Goal: Task Accomplishment & Management: Complete application form

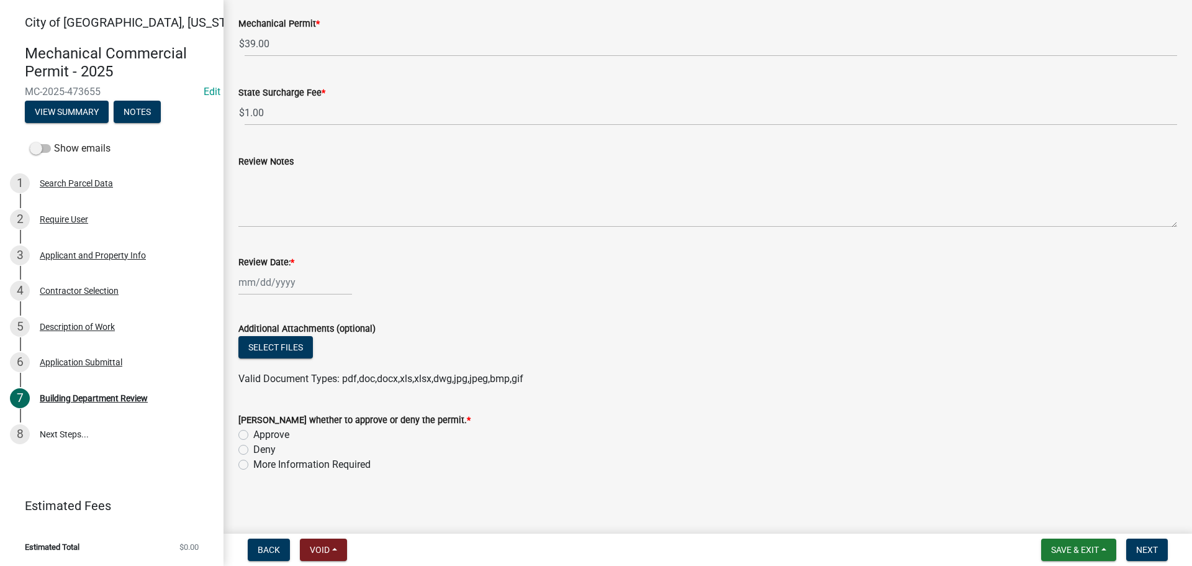
scroll to position [94, 0]
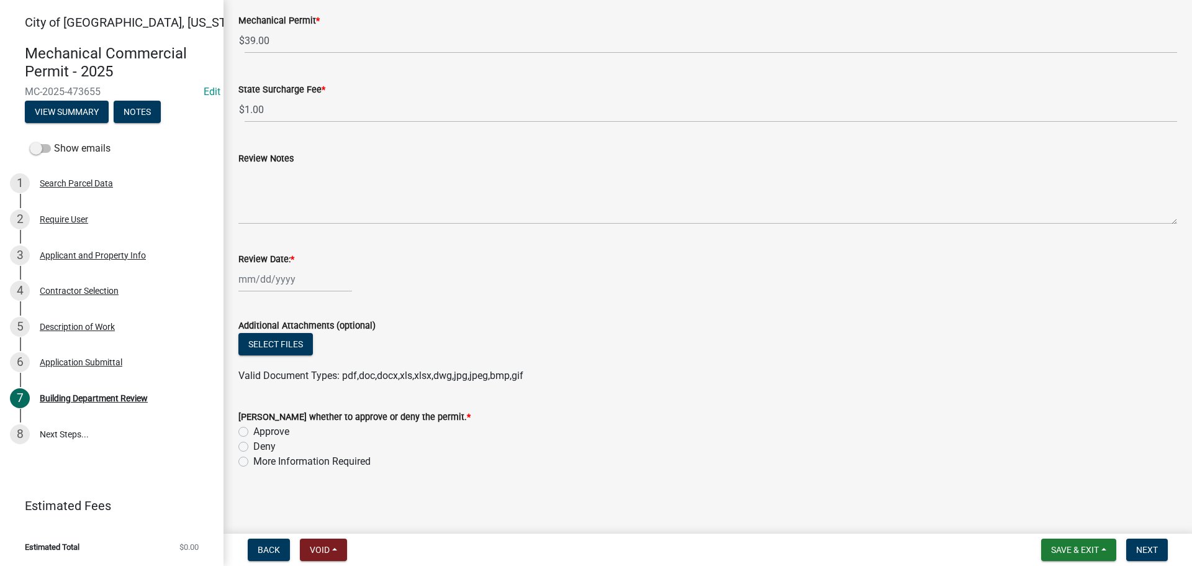
click at [253, 431] on label "Approve" at bounding box center [271, 431] width 36 height 15
click at [253, 431] on input "Approve" at bounding box center [257, 428] width 8 height 8
radio input "true"
click at [1140, 546] on span "Next" at bounding box center [1147, 550] width 22 height 10
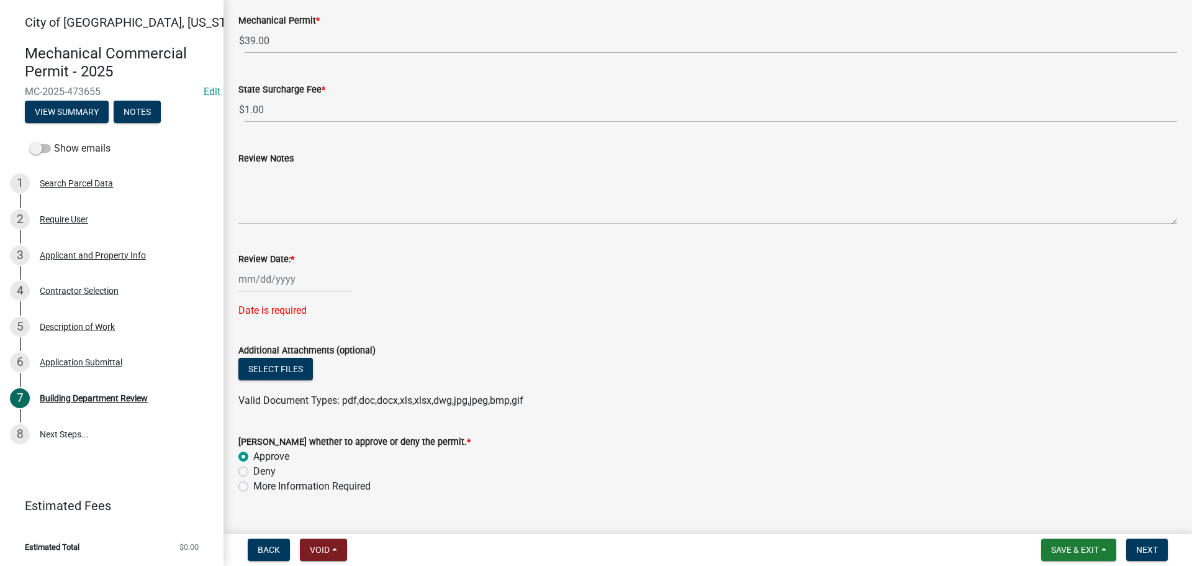
click at [263, 279] on div at bounding box center [295, 278] width 114 height 25
select select "9"
select select "2025"
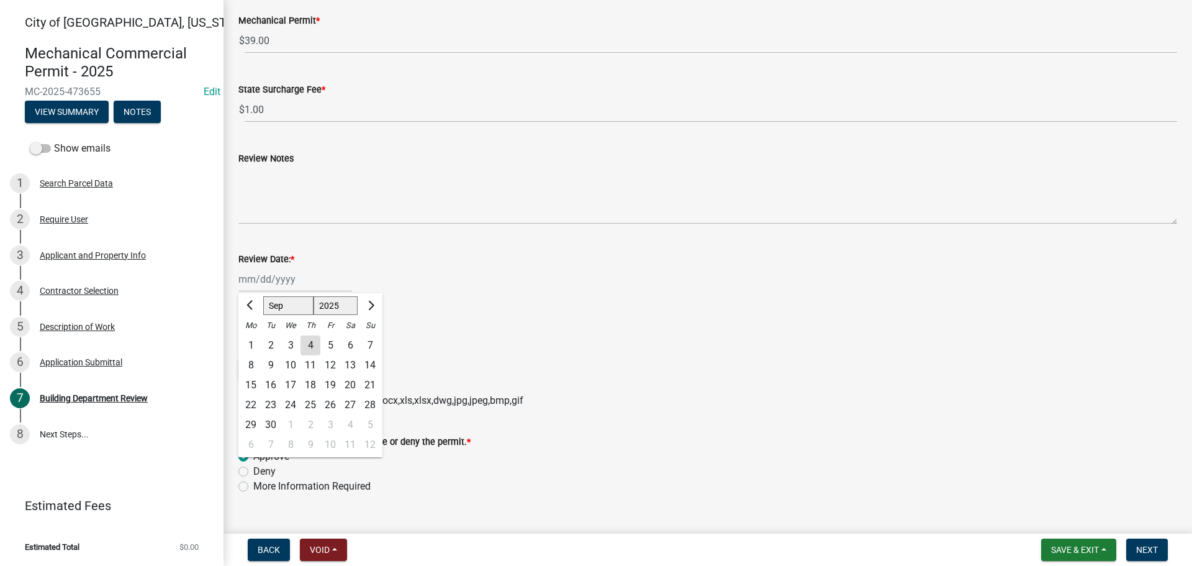
click at [311, 345] on div "4" at bounding box center [311, 345] width 20 height 20
type input "[DATE]"
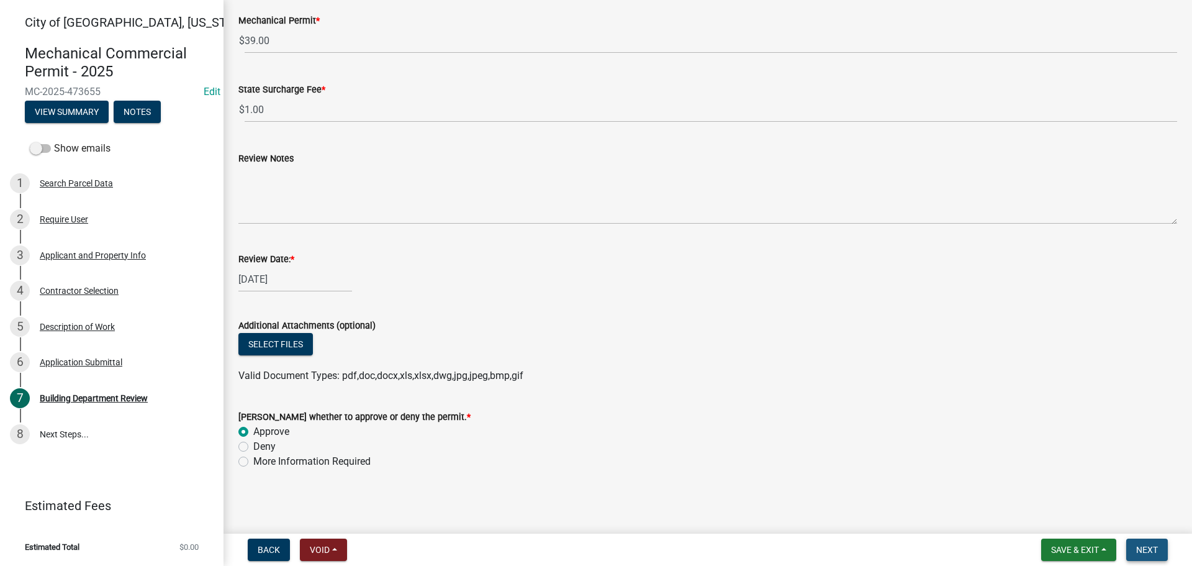
click at [1140, 549] on span "Next" at bounding box center [1147, 550] width 22 height 10
